Goal: Transaction & Acquisition: Purchase product/service

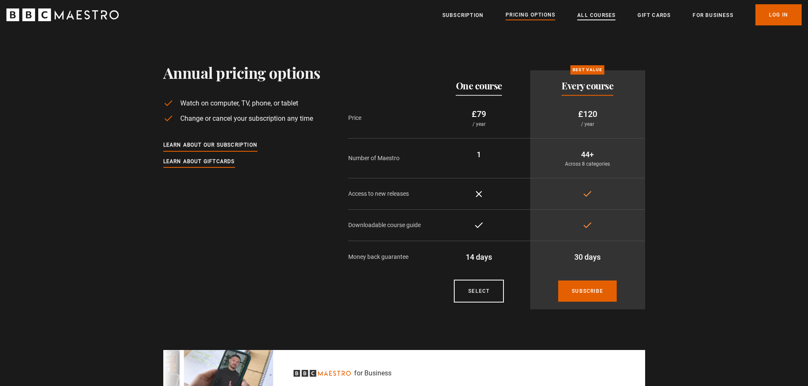
click at [600, 14] on link "All Courses" at bounding box center [596, 15] width 38 height 8
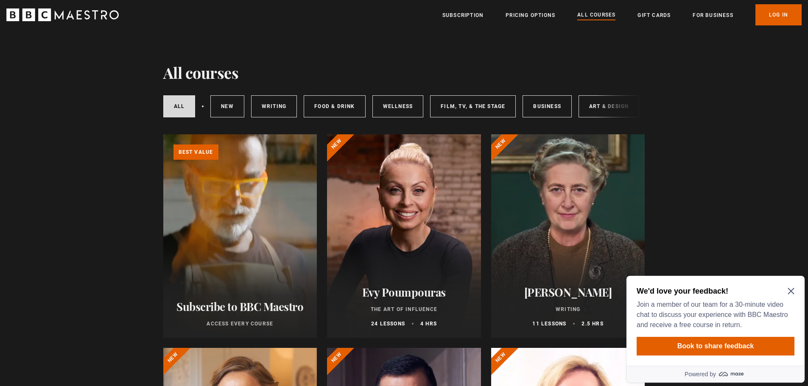
click at [791, 293] on icon "Close Maze Prompt" at bounding box center [791, 291] width 7 height 7
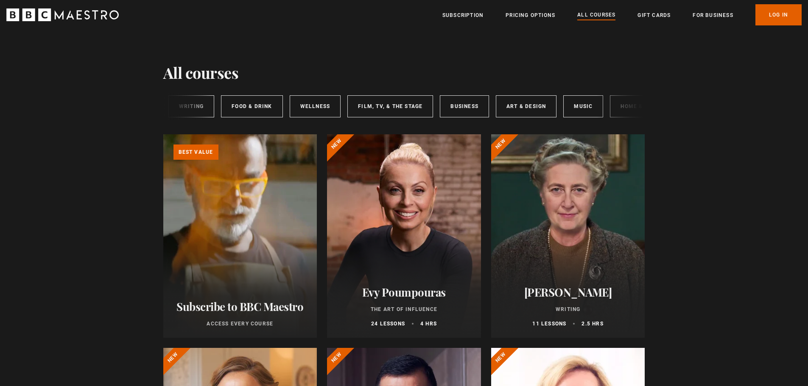
scroll to position [0, 126]
click at [534, 107] on link "Music" at bounding box center [540, 106] width 40 height 22
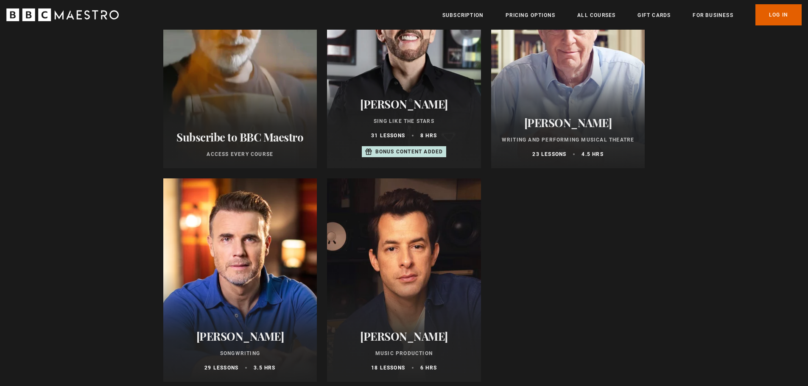
scroll to position [297, 0]
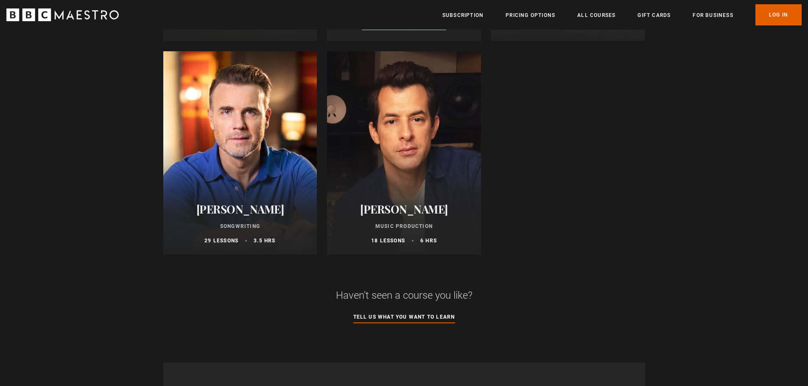
click at [237, 163] on div at bounding box center [240, 153] width 154 height 204
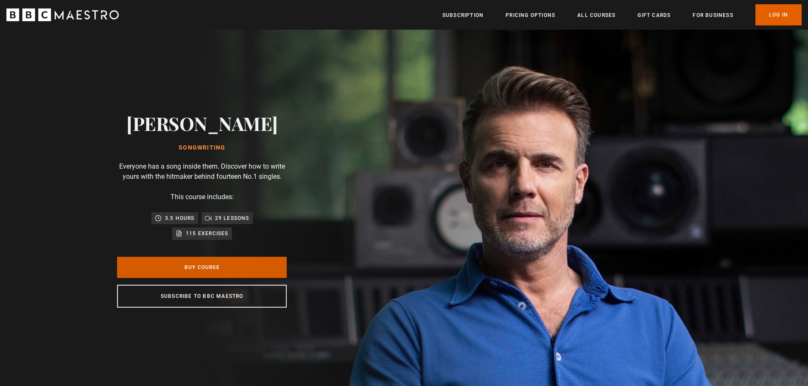
click at [229, 265] on link "Buy Course" at bounding box center [202, 267] width 170 height 21
